Goal: Find specific page/section

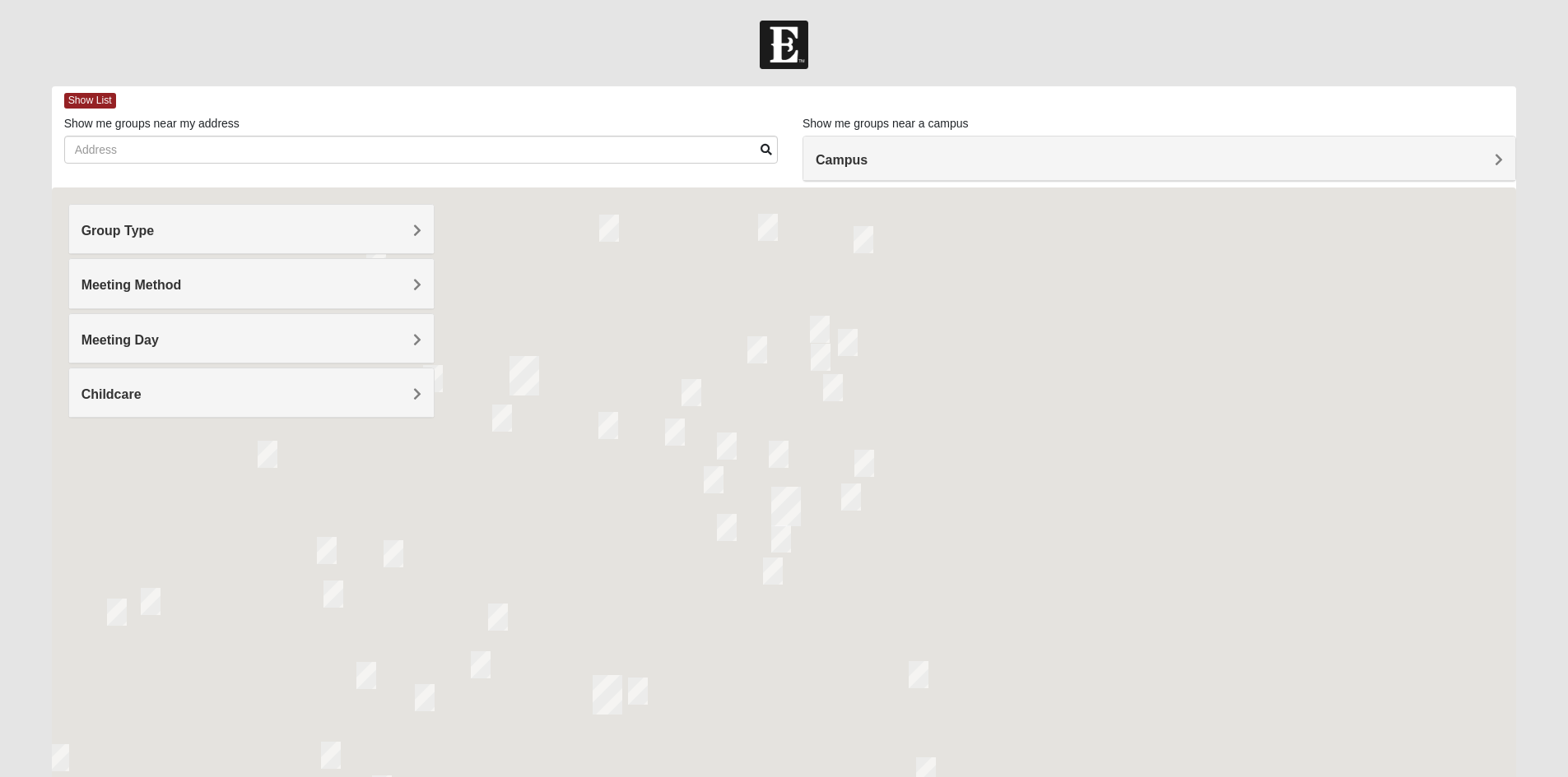
click at [329, 234] on h4 "Group Type" at bounding box center [251, 230] width 340 height 16
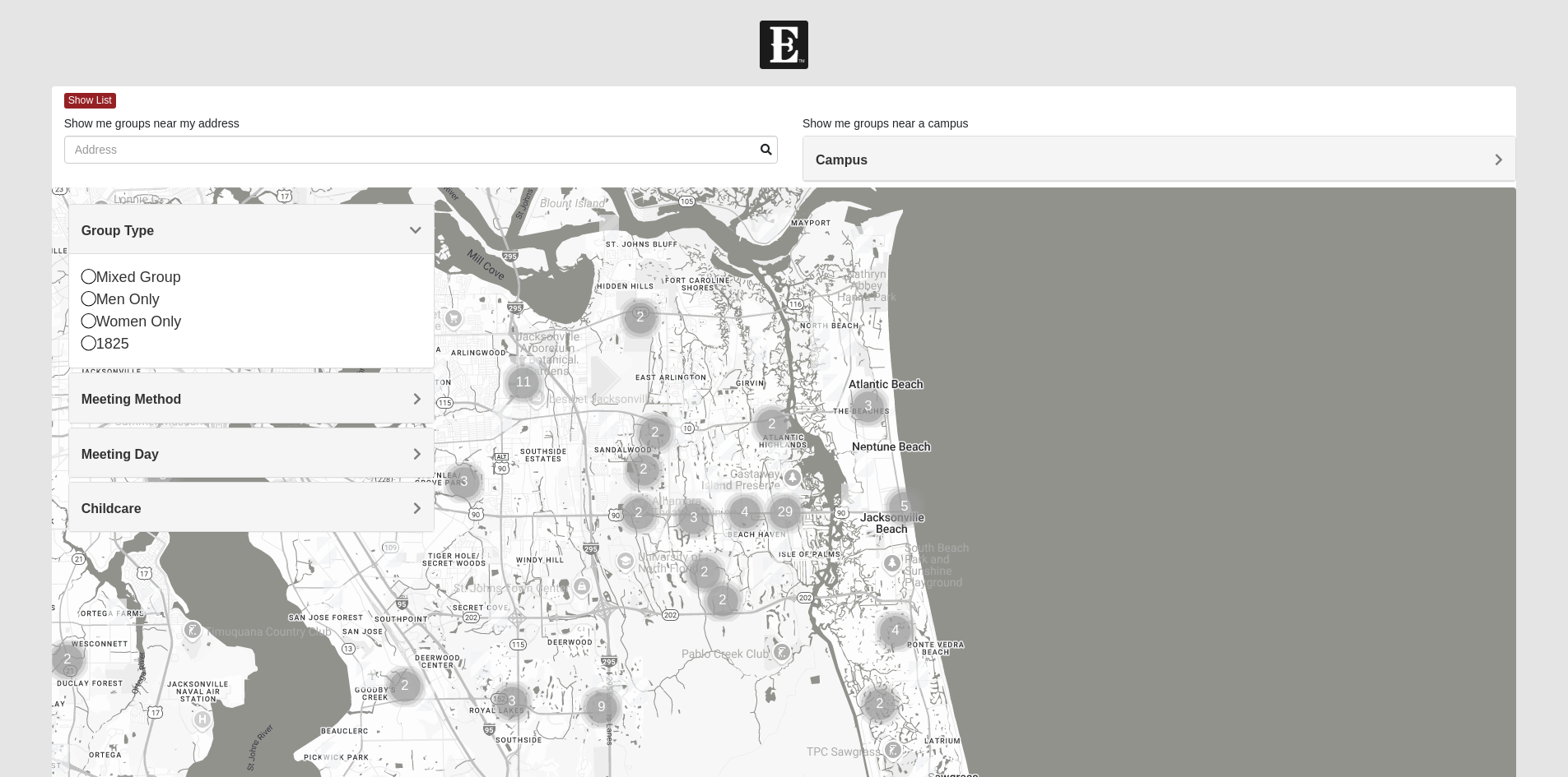
click at [186, 294] on div "Men Only" at bounding box center [251, 300] width 340 height 22
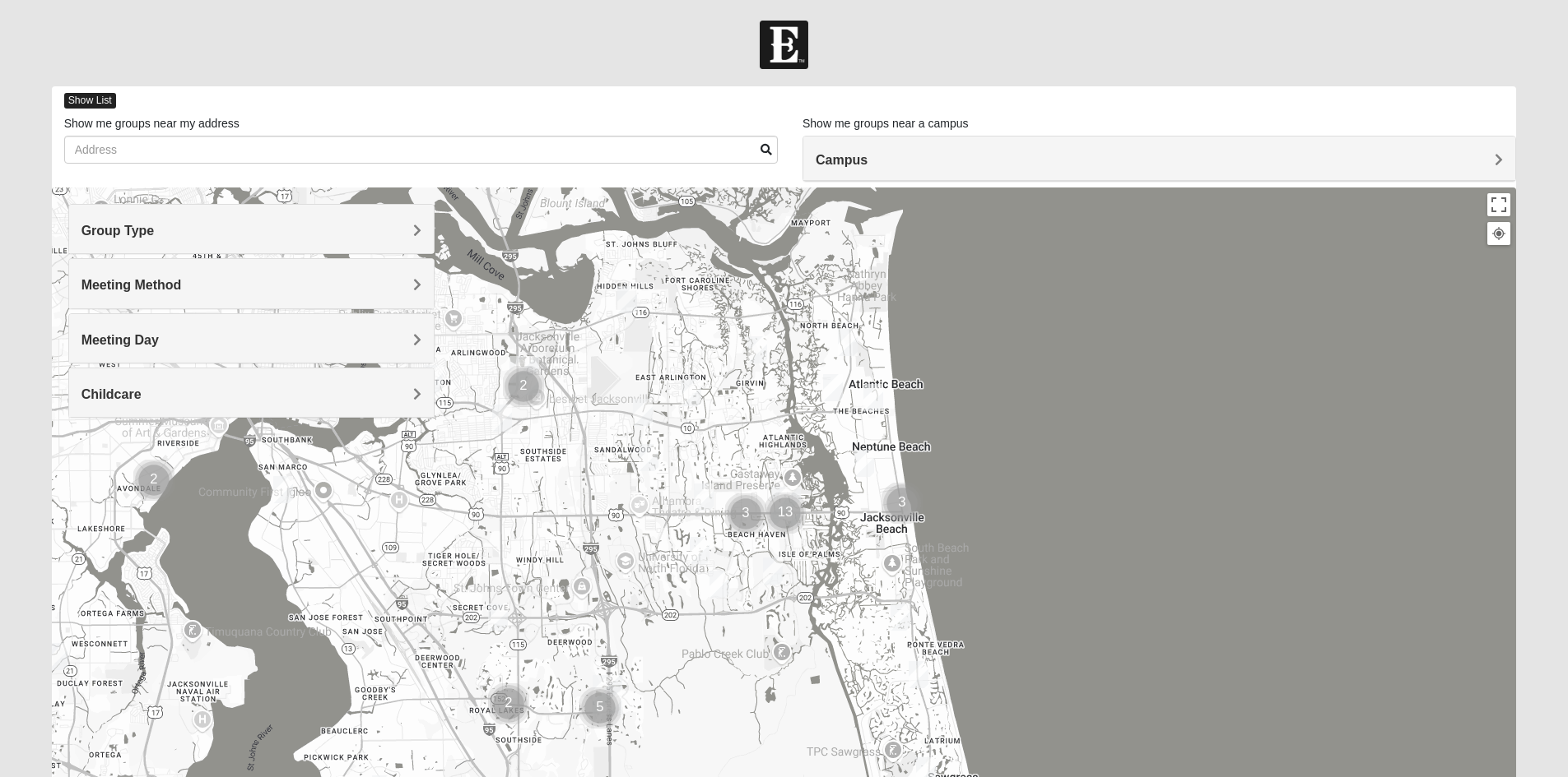
click at [103, 104] on span "Show List" at bounding box center [90, 100] width 51 height 16
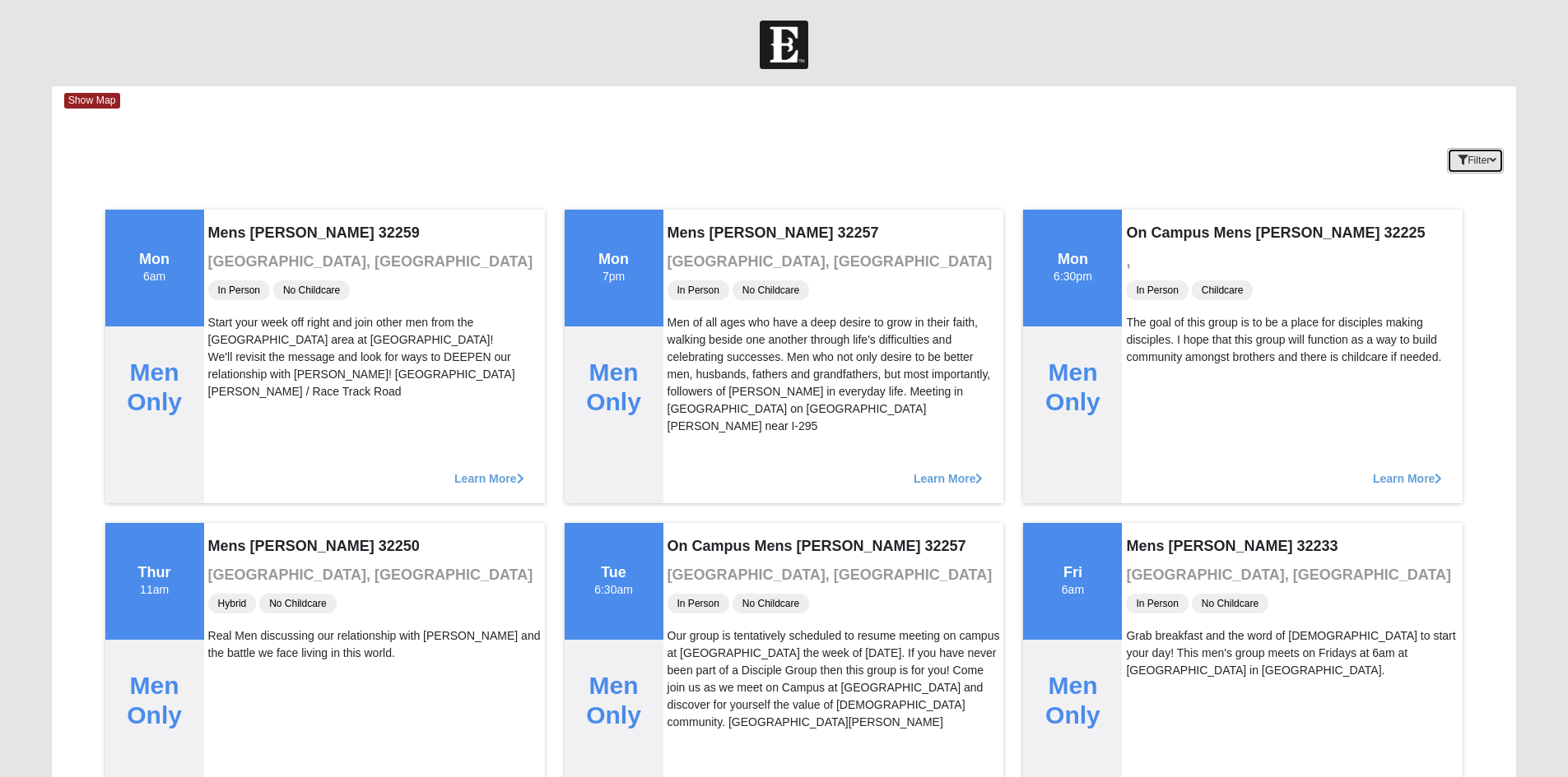
click at [1484, 151] on button "Filter" at bounding box center [1474, 160] width 57 height 25
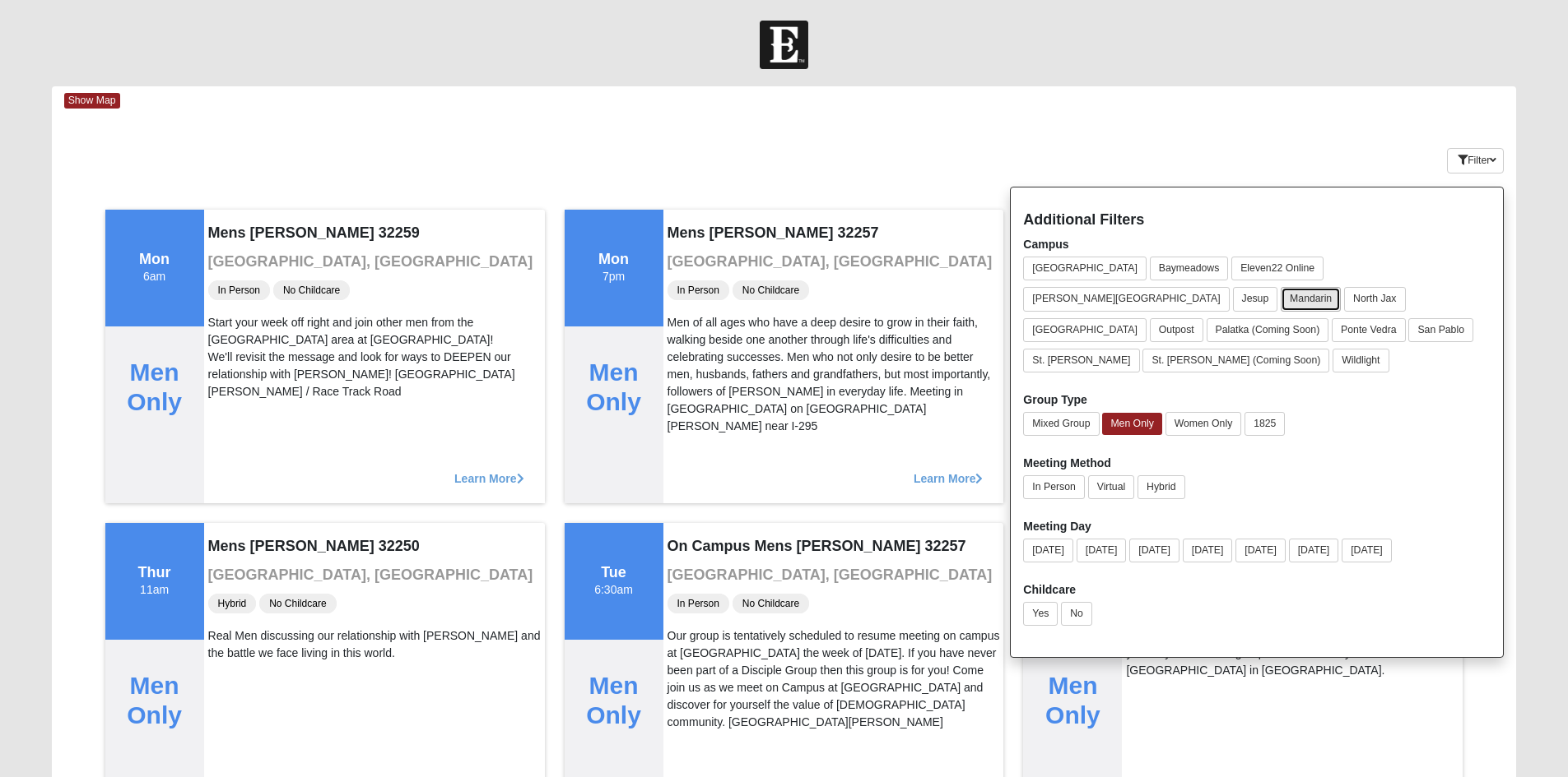
click at [1341, 287] on button "Mandarin" at bounding box center [1311, 299] width 60 height 24
click at [1064, 412] on button "Mixed Group" at bounding box center [1060, 424] width 76 height 24
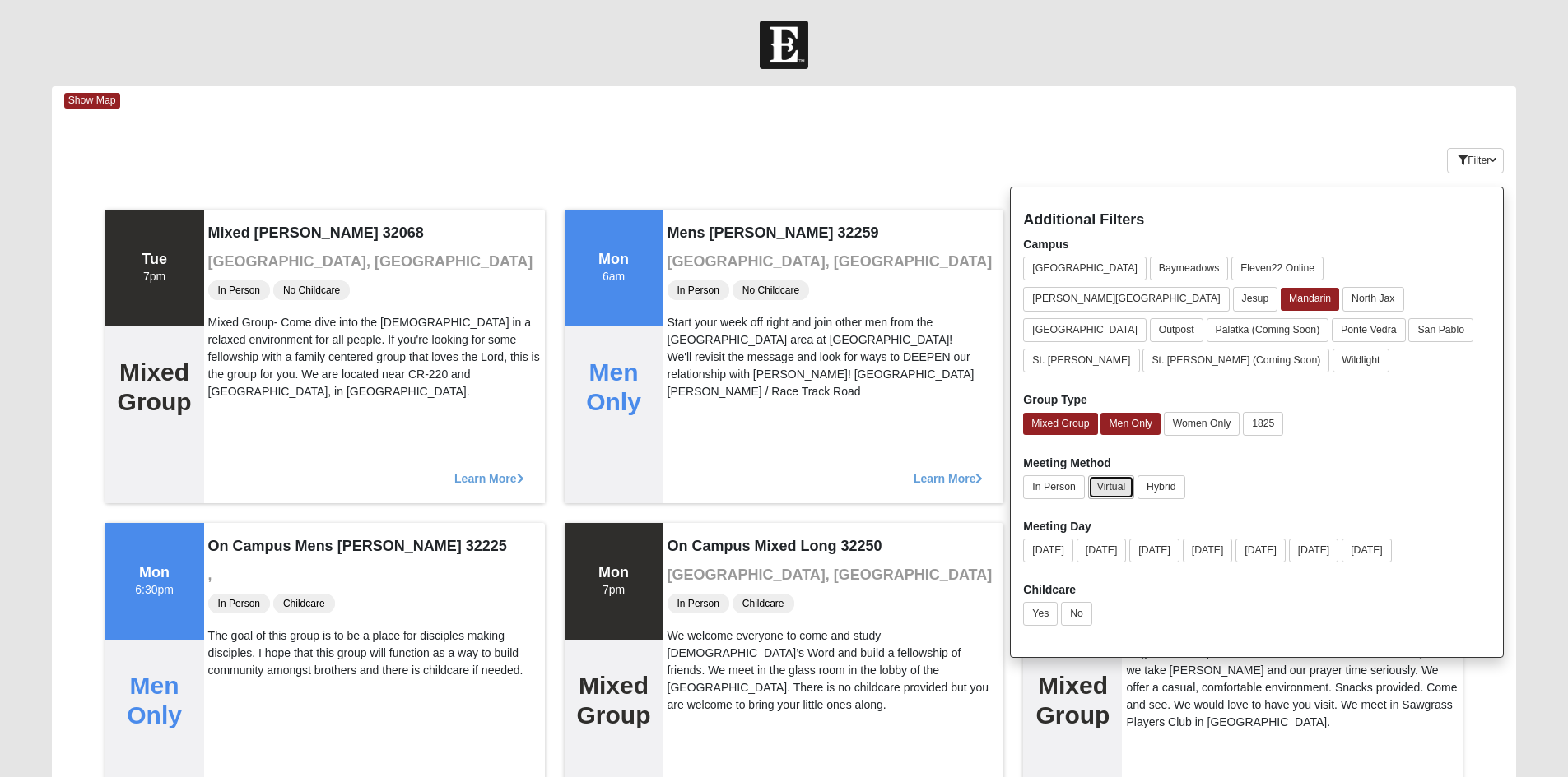
click at [1108, 475] on button "Virtual" at bounding box center [1111, 487] width 47 height 24
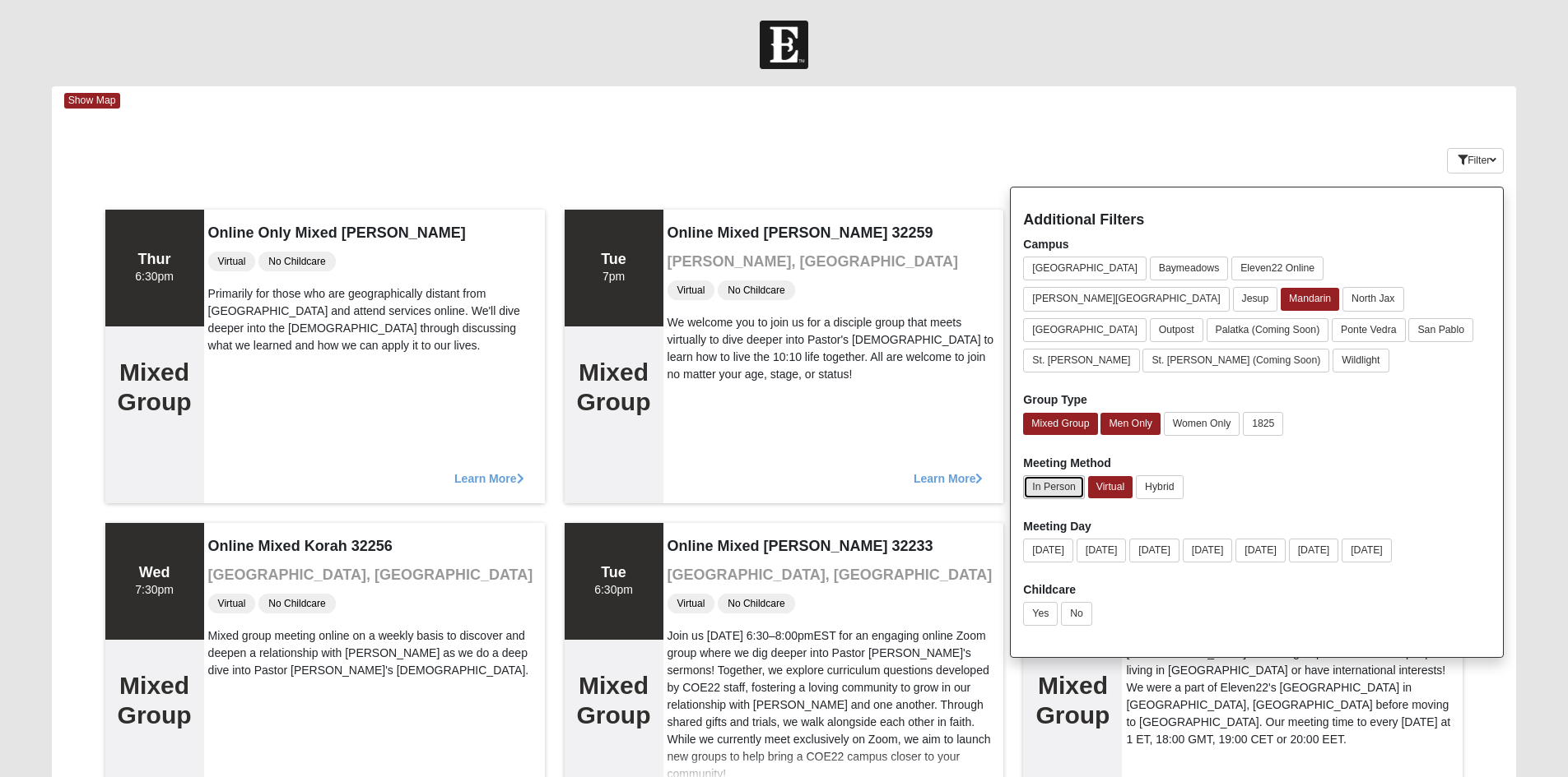
click at [1070, 475] on button "In Person" at bounding box center [1053, 487] width 61 height 24
click at [1174, 475] on button "Hybrid" at bounding box center [1159, 487] width 47 height 24
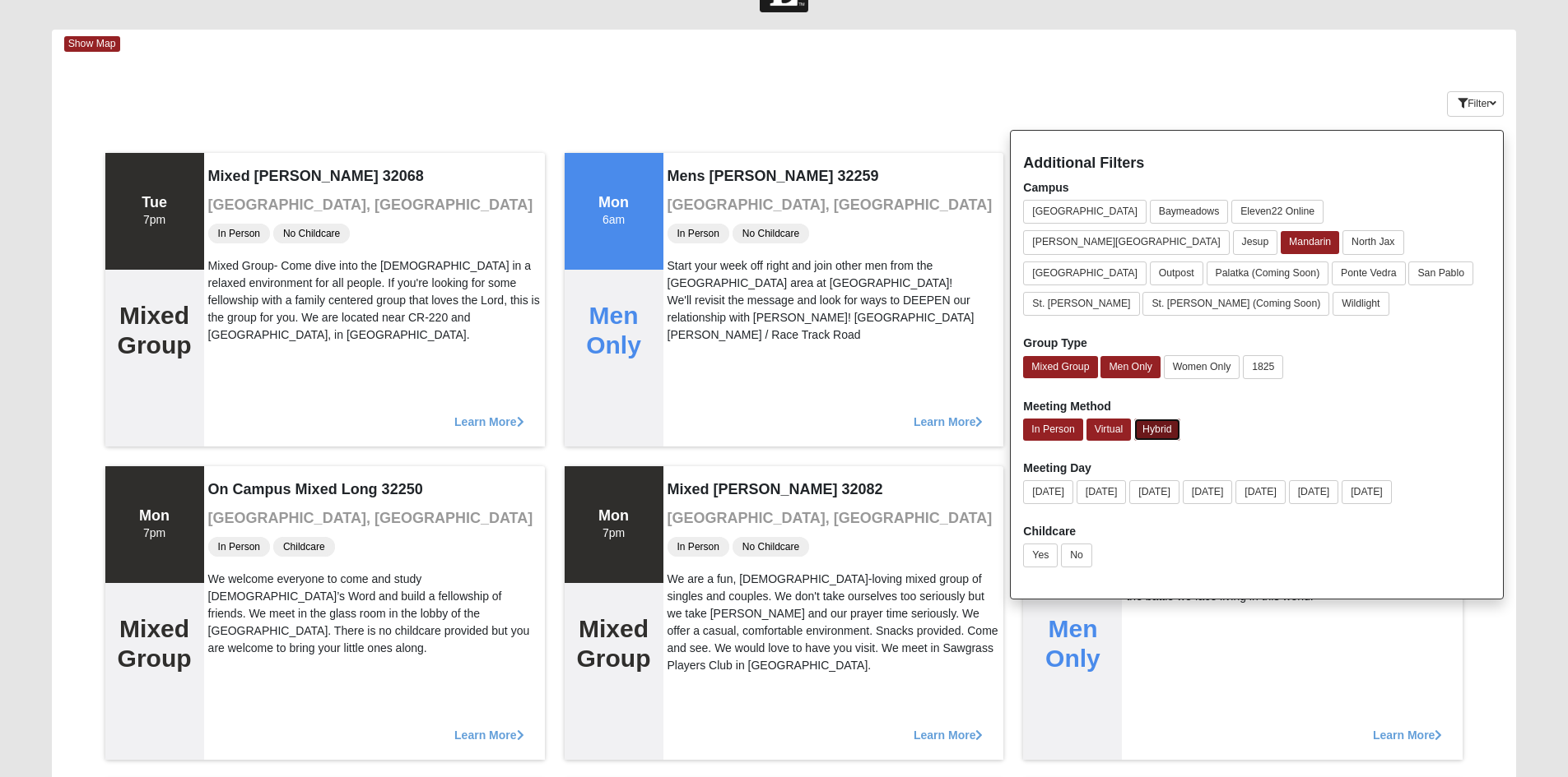
scroll to position [82, 0]
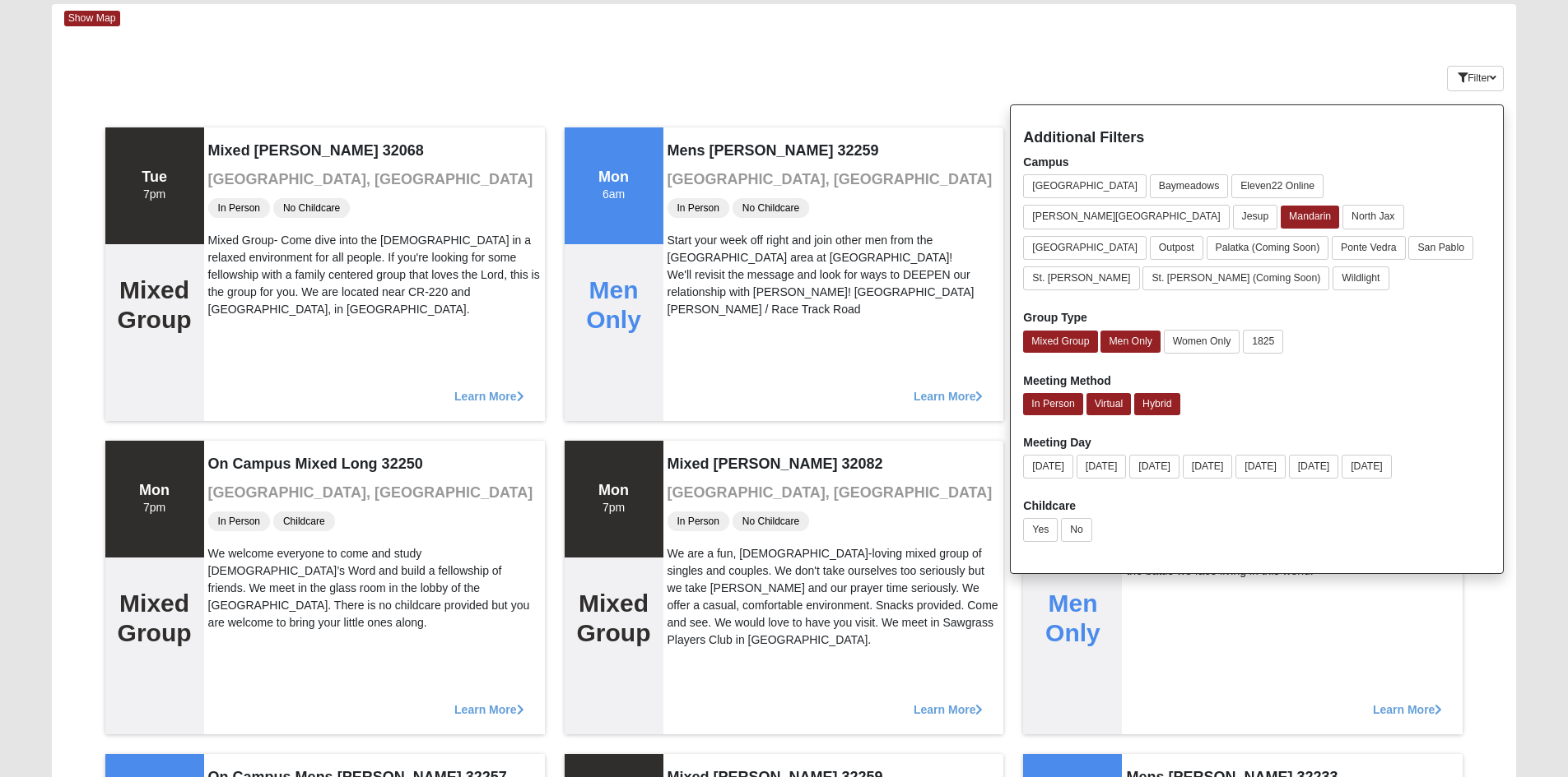
click at [1202, 65] on div "Keywords Filter Additional Filters Campus [GEOGRAPHIC_DATA] [GEOGRAPHIC_DATA] E…" at bounding box center [784, 75] width 1465 height 60
